Goal: Task Accomplishment & Management: Manage account settings

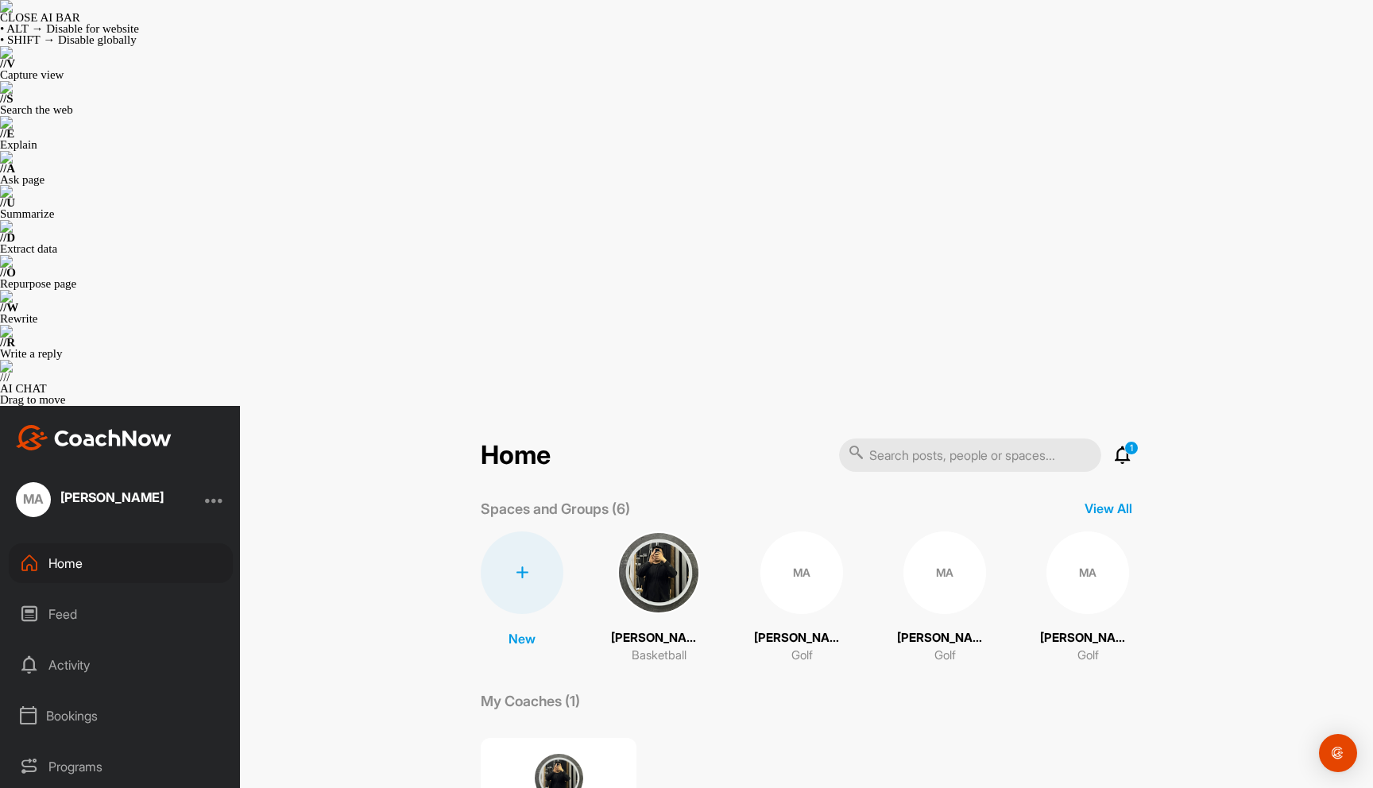
click at [214, 490] on div at bounding box center [214, 499] width 19 height 19
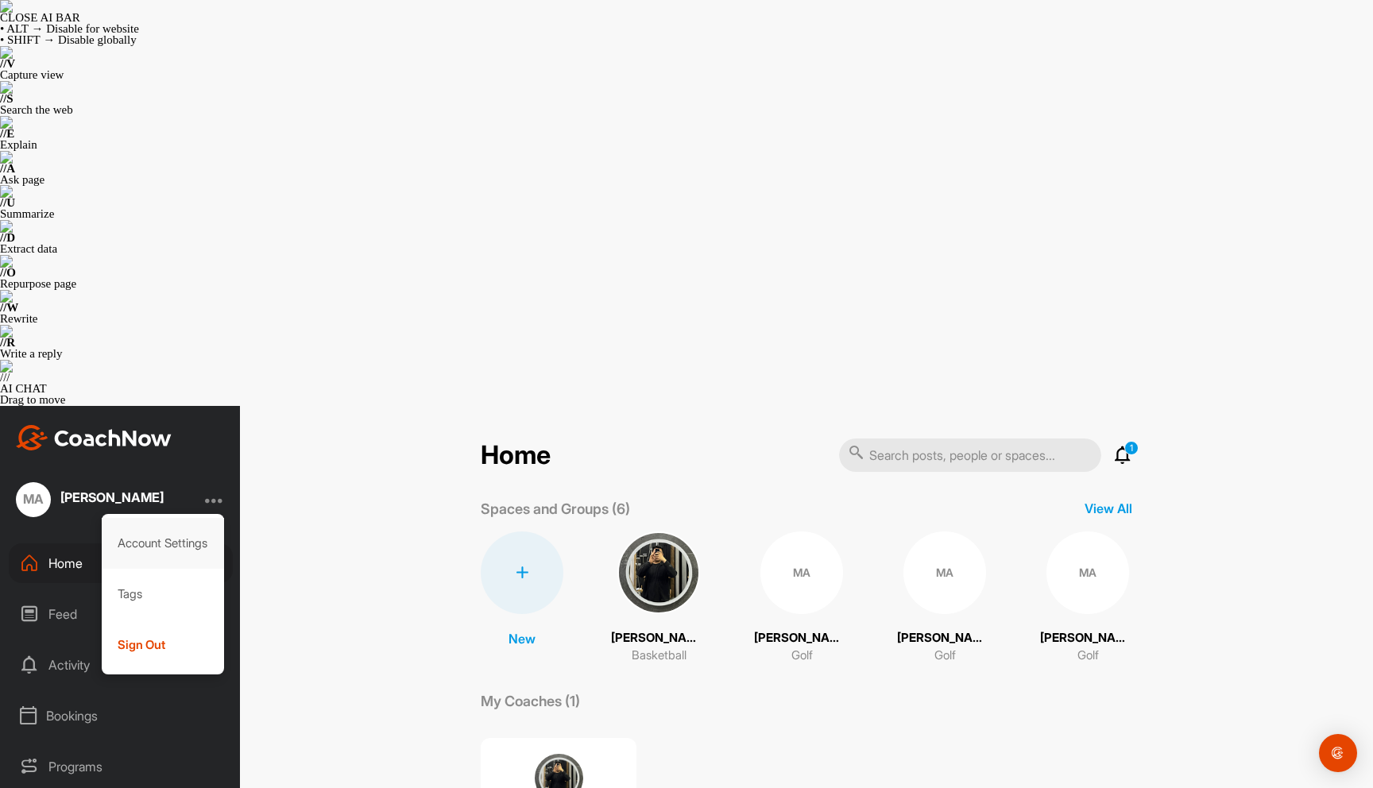
click at [172, 518] on div "Account Settings" at bounding box center [163, 543] width 123 height 51
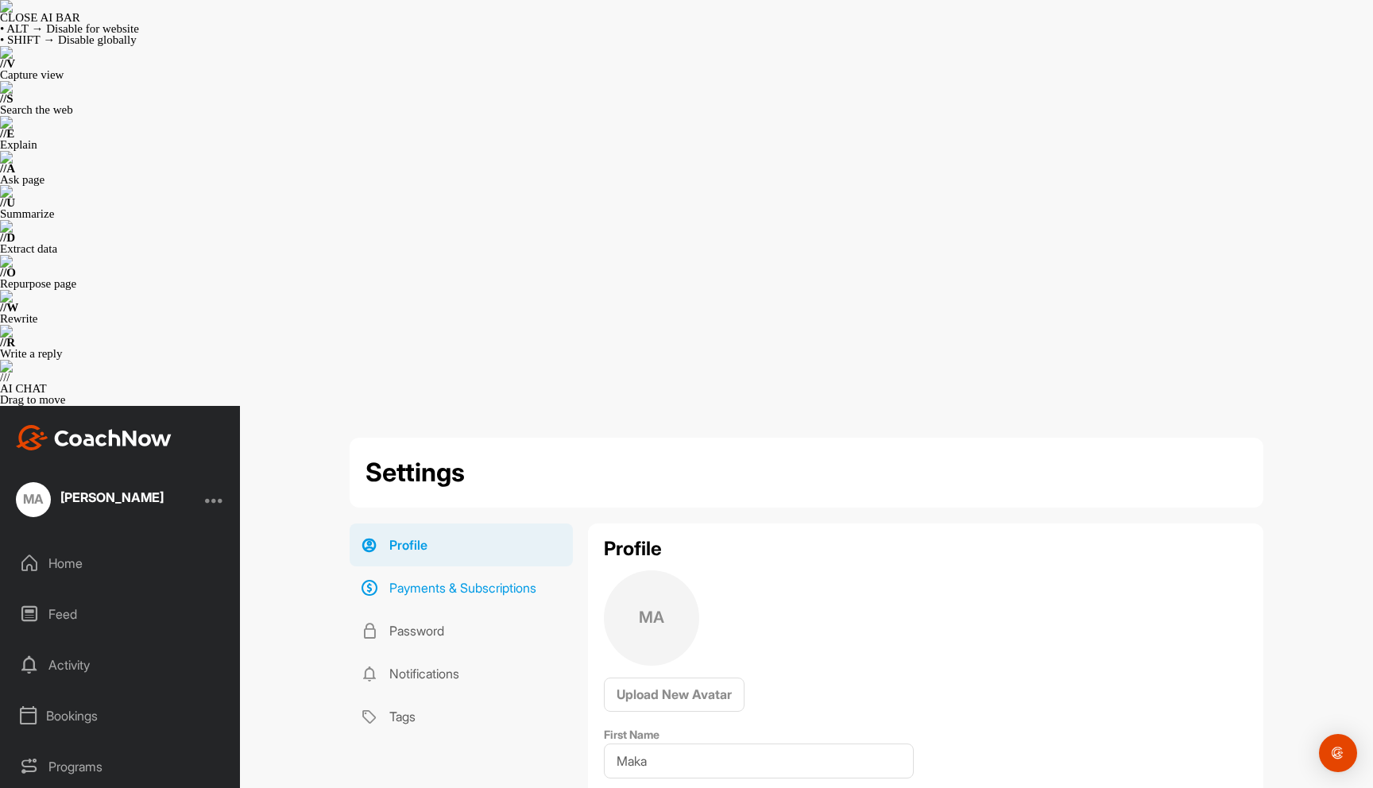
click at [454, 566] on link "Payments & Subscriptions" at bounding box center [461, 587] width 223 height 43
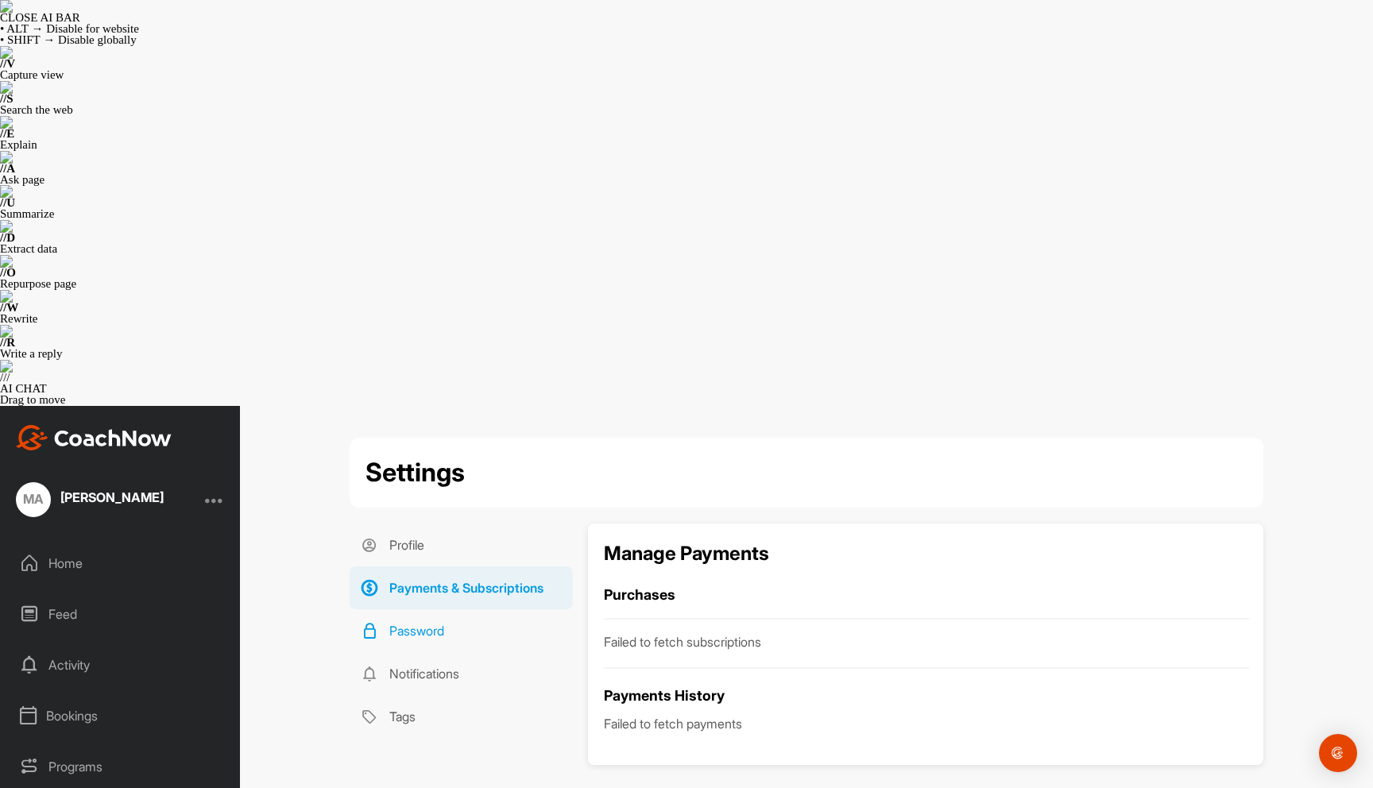
click at [422, 609] on link "Password" at bounding box center [461, 630] width 223 height 43
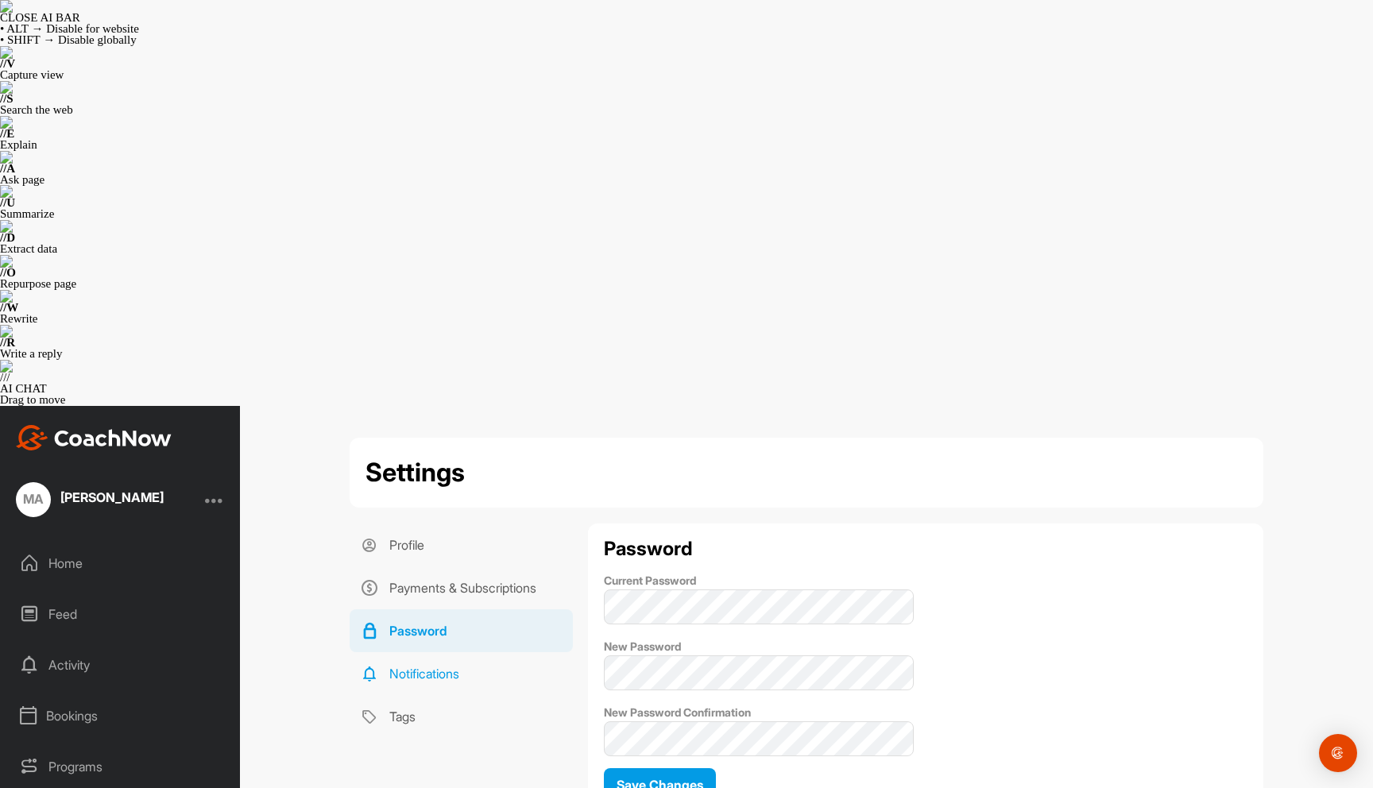
click at [417, 652] on link "Notifications" at bounding box center [461, 673] width 223 height 43
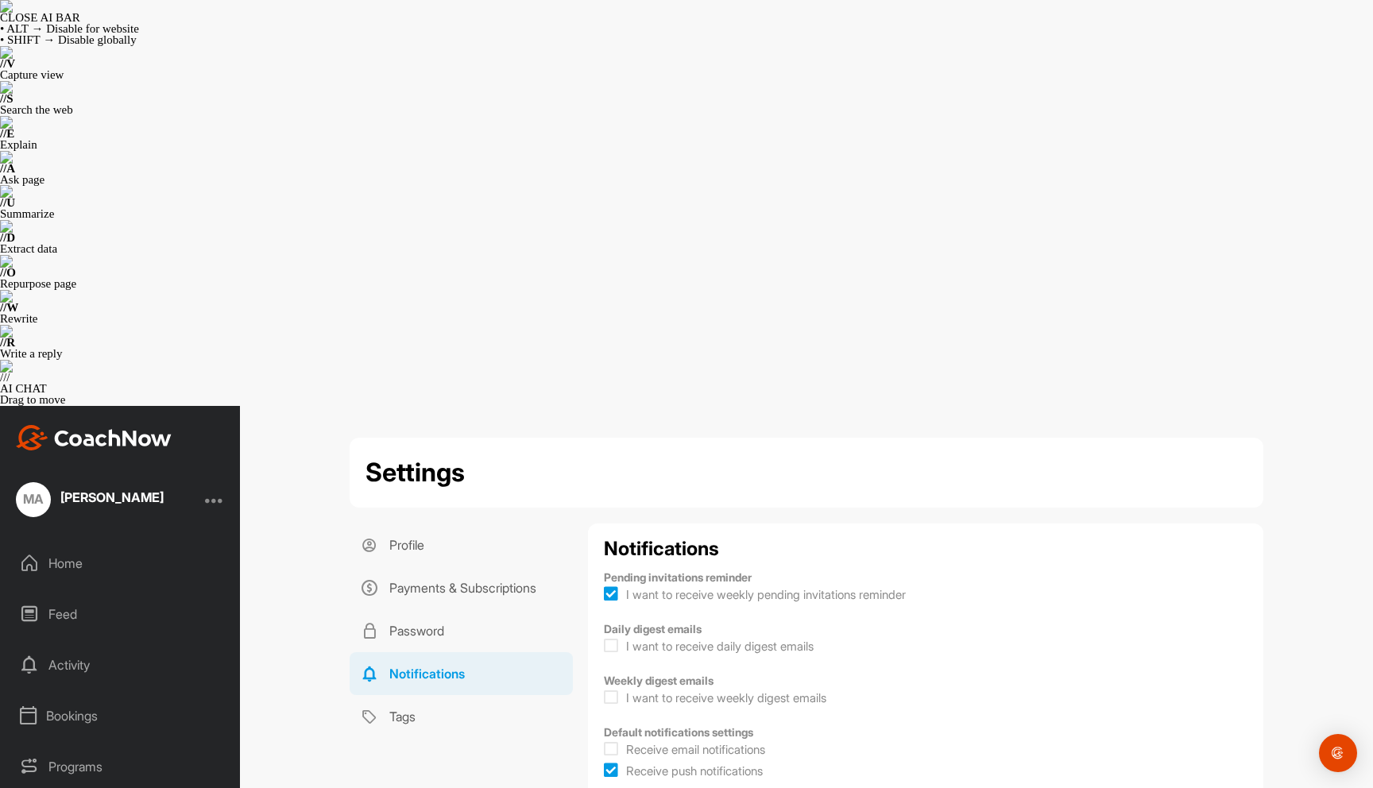
checkbox input "true"
click at [413, 695] on link "Tags" at bounding box center [461, 716] width 223 height 43
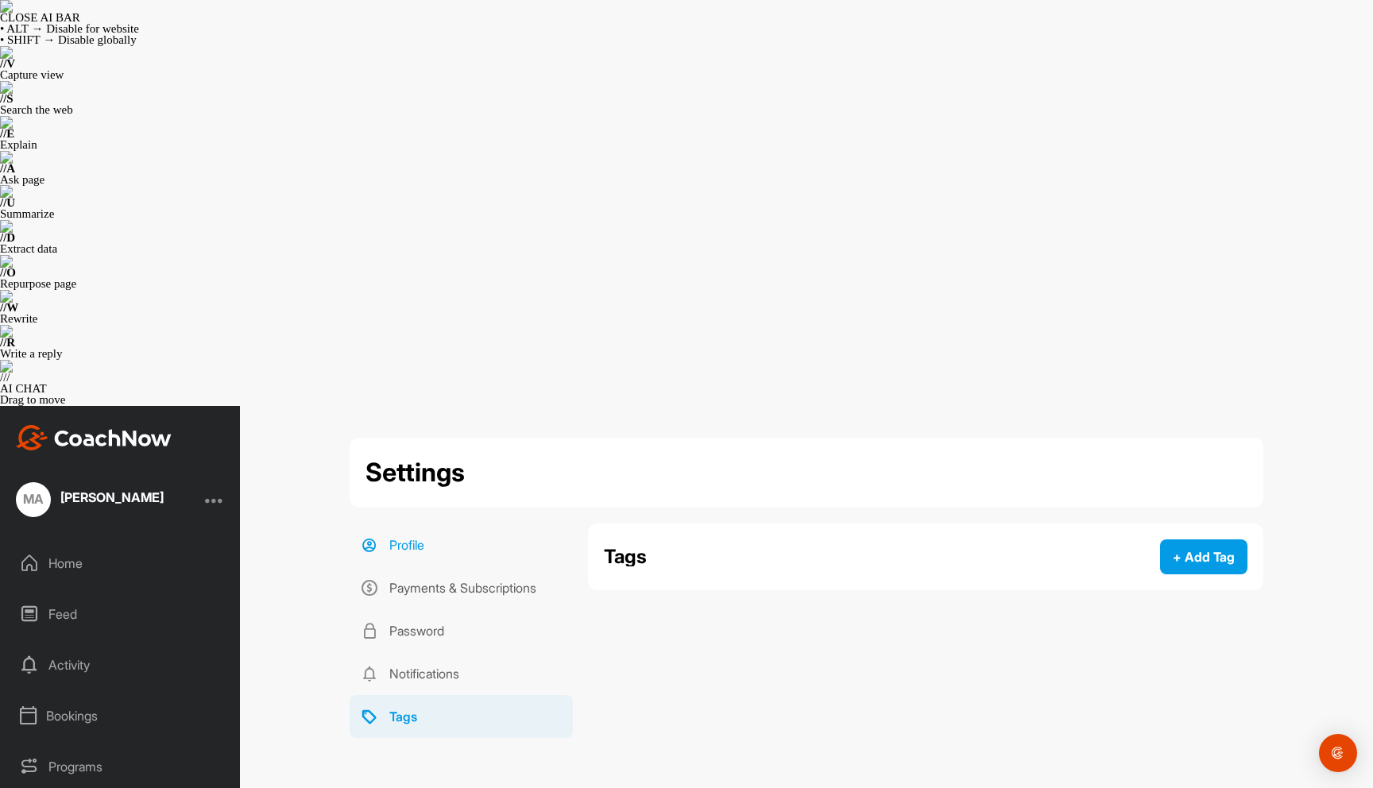
click at [434, 523] on link "Profile" at bounding box center [461, 544] width 223 height 43
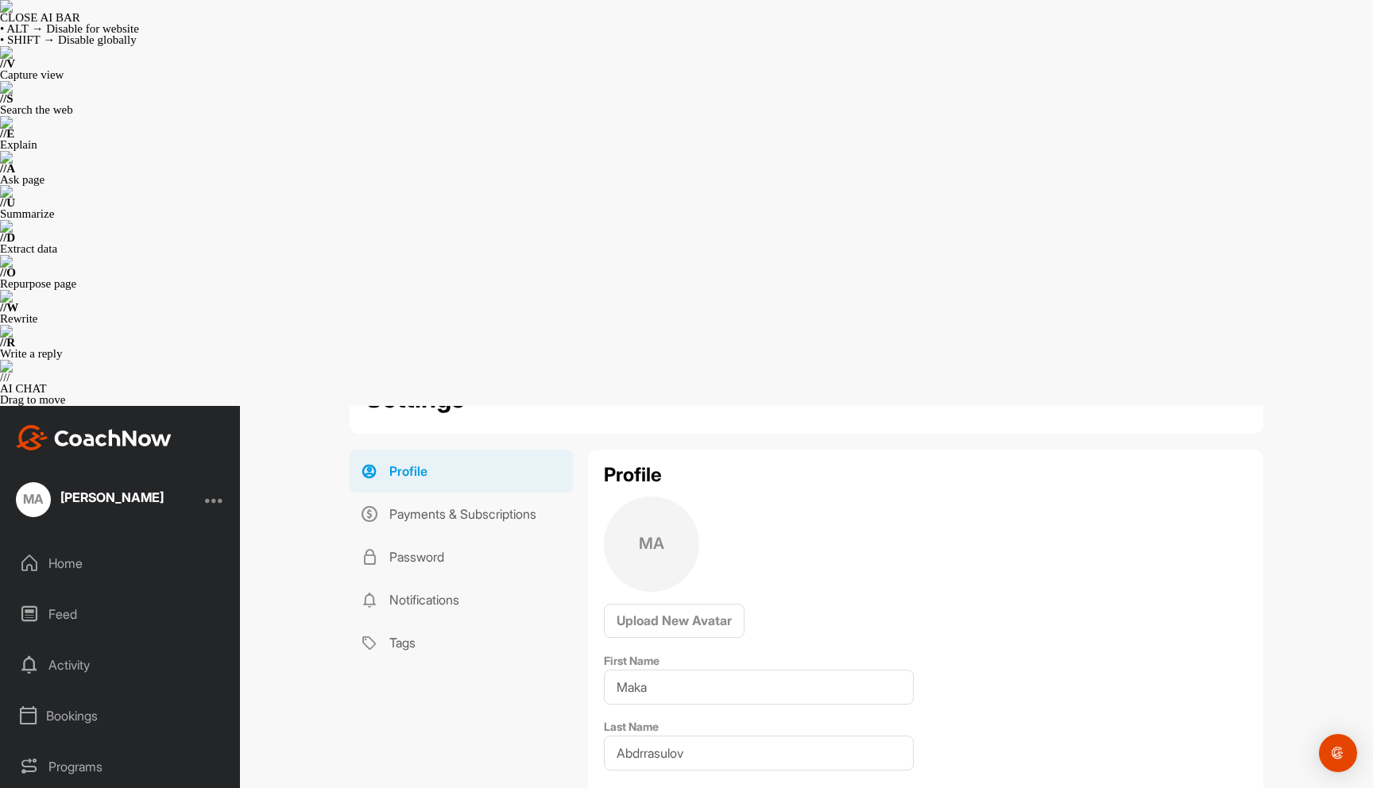
scroll to position [123, 0]
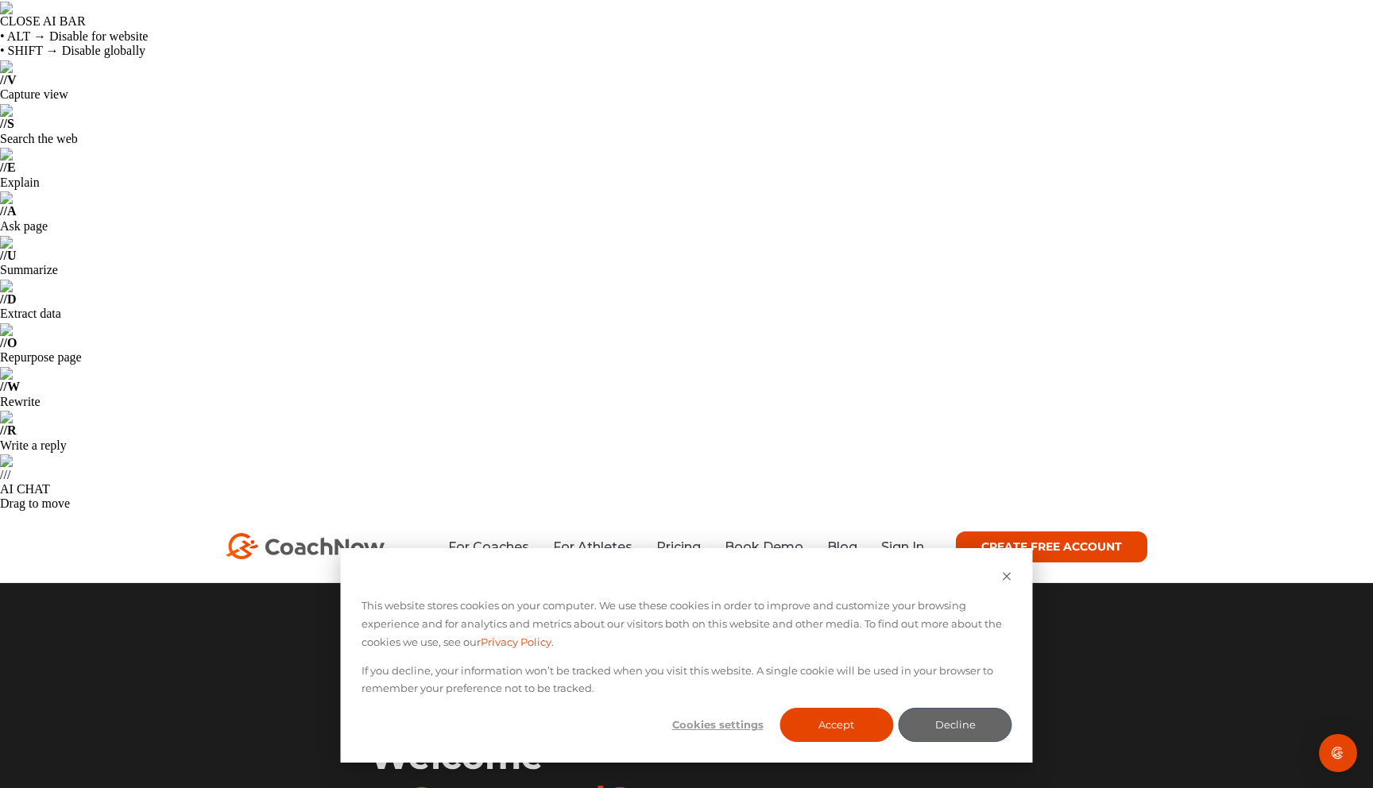
click at [1028, 531] on link "CREATE FREE ACCOUNT" at bounding box center [1051, 547] width 191 height 32
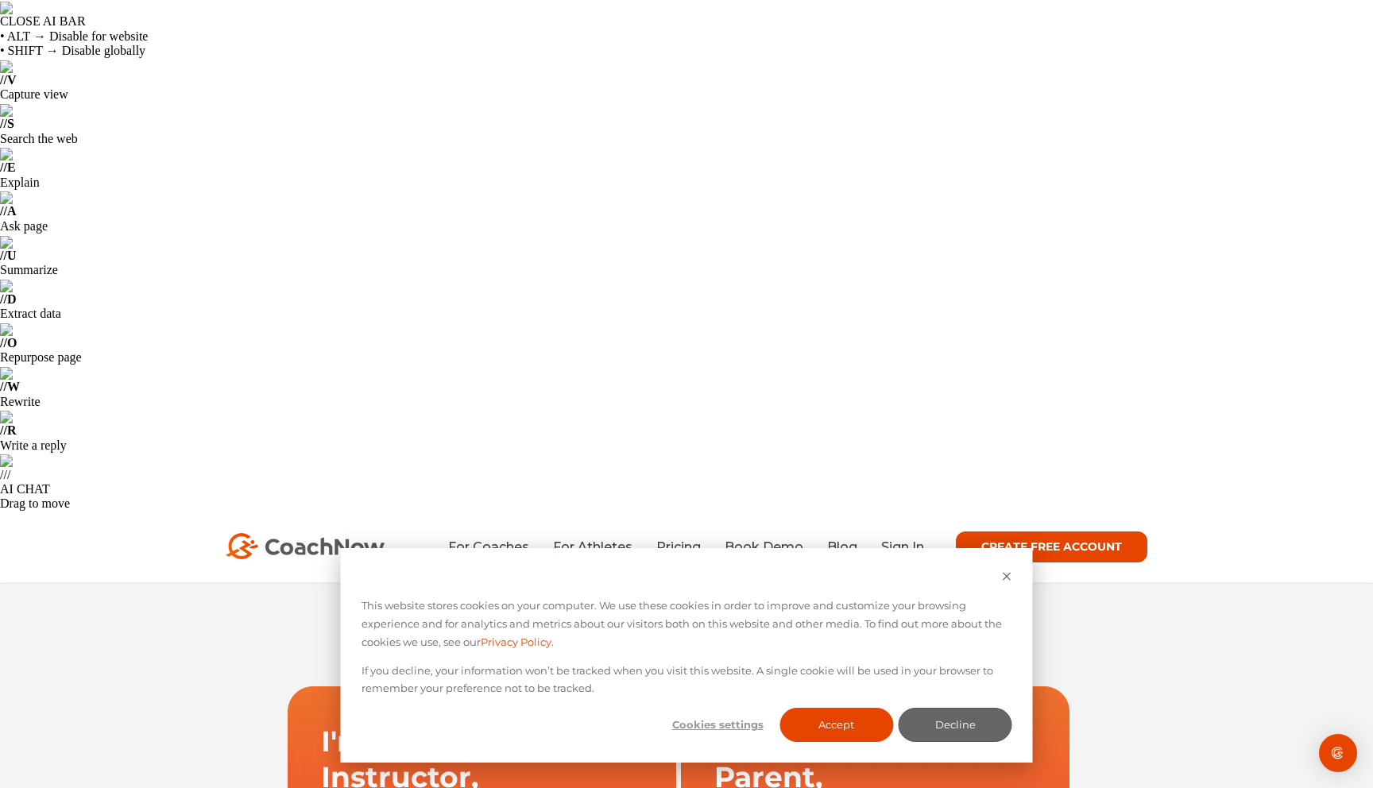
click at [1022, 531] on link "CREATE FREE ACCOUNT" at bounding box center [1051, 547] width 191 height 32
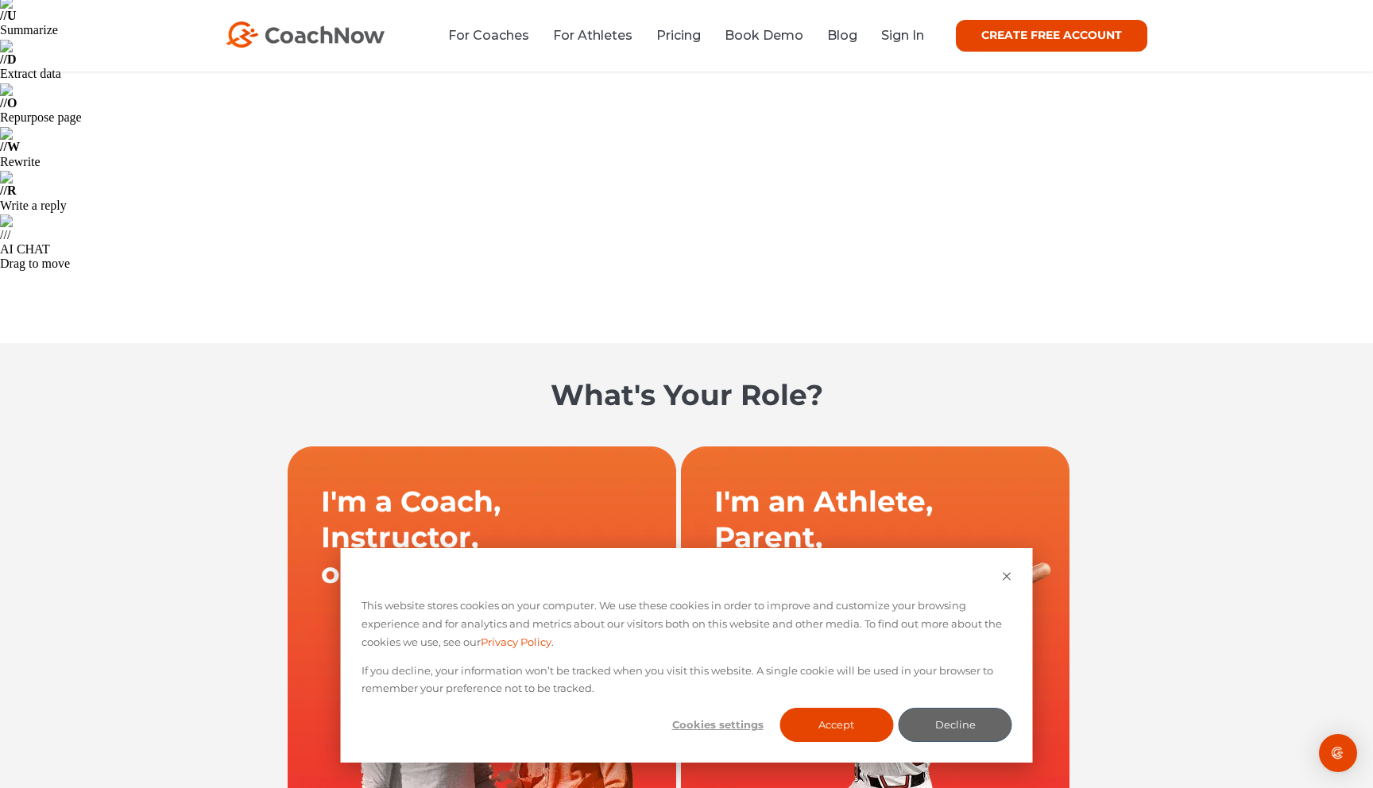
scroll to position [249, 0]
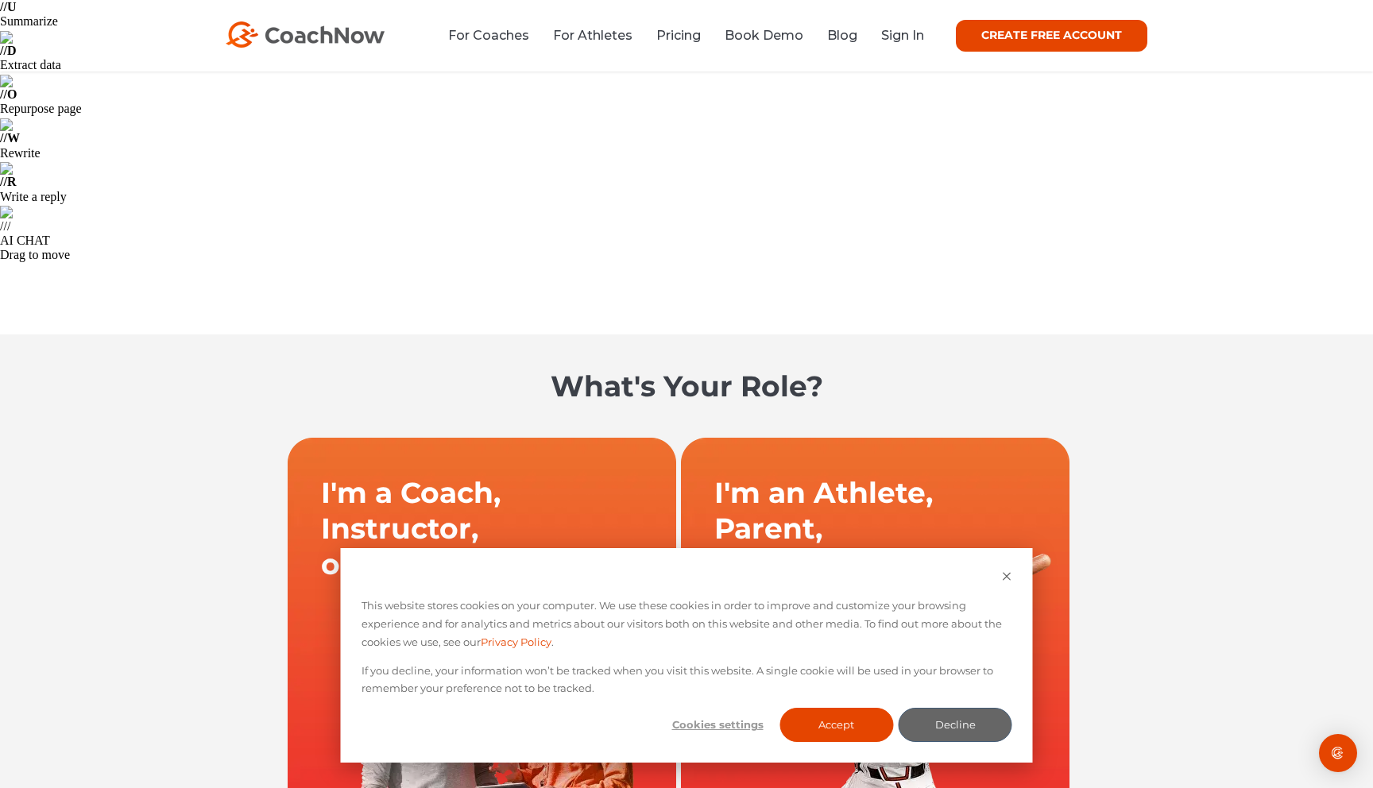
click at [832, 728] on button "Accept" at bounding box center [836, 725] width 114 height 34
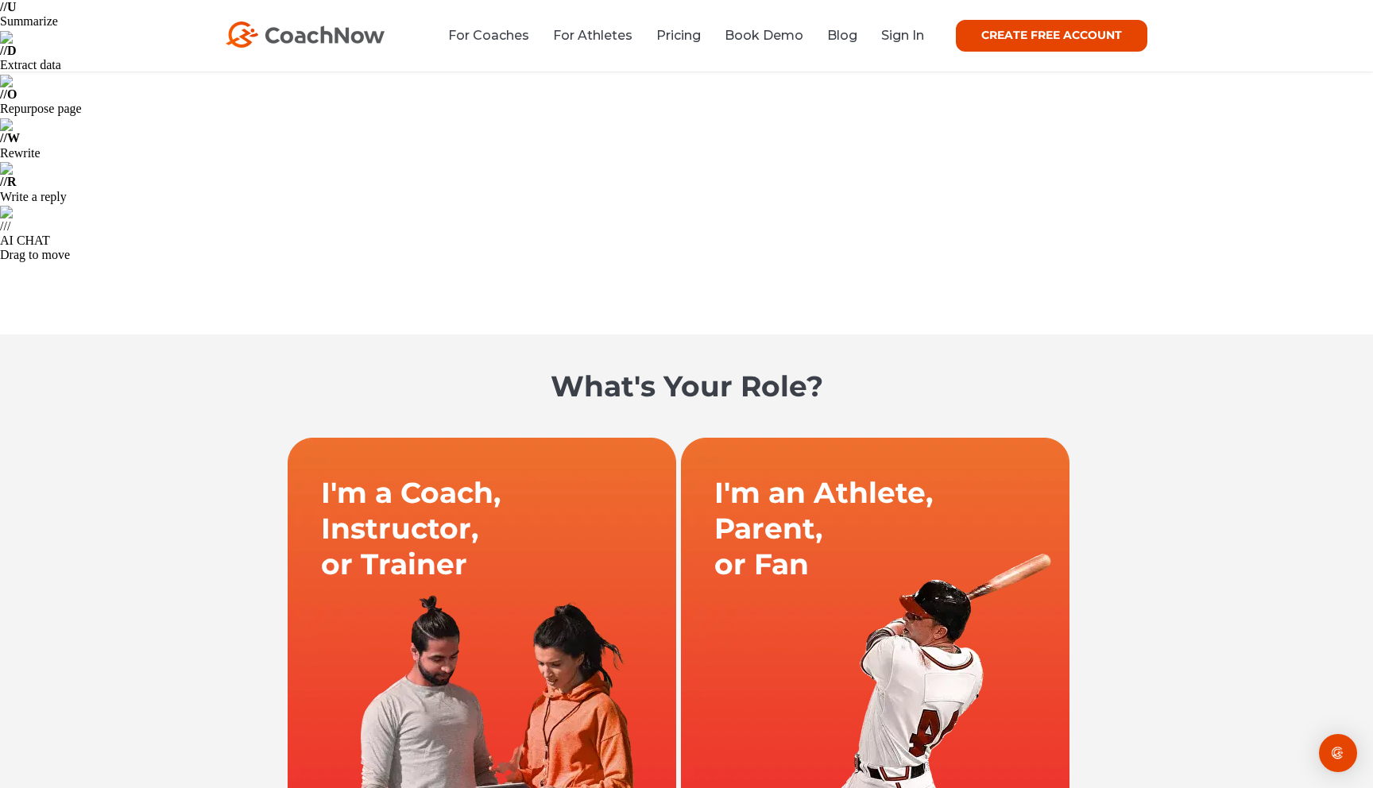
scroll to position [0, 0]
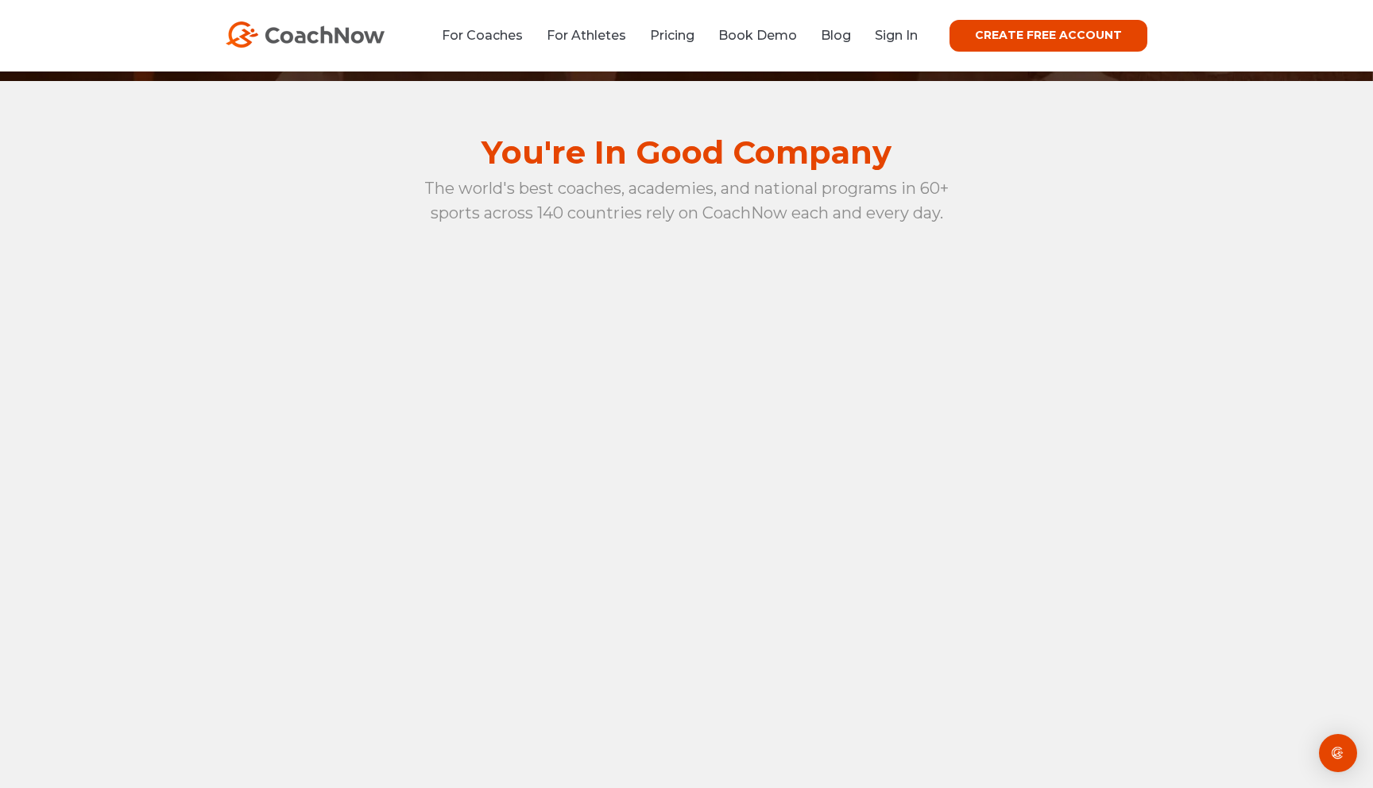
scroll to position [1103, 0]
